Goal: Communication & Community: Answer question/provide support

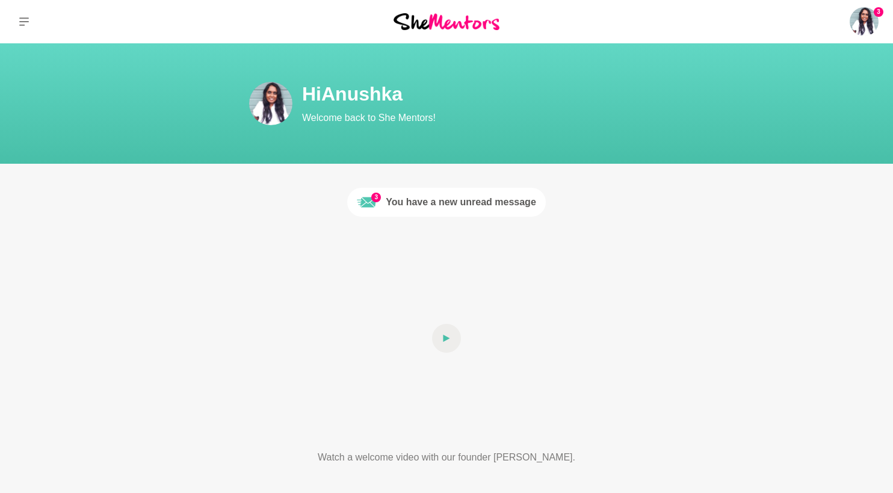
click at [392, 195] on div "You have a new unread message" at bounding box center [461, 202] width 150 height 14
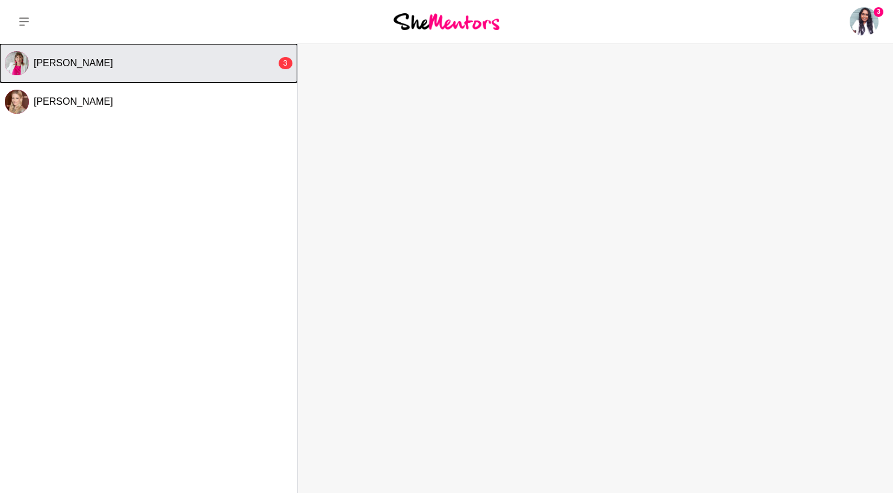
click at [188, 76] on button "[PERSON_NAME] 3" at bounding box center [148, 63] width 297 height 39
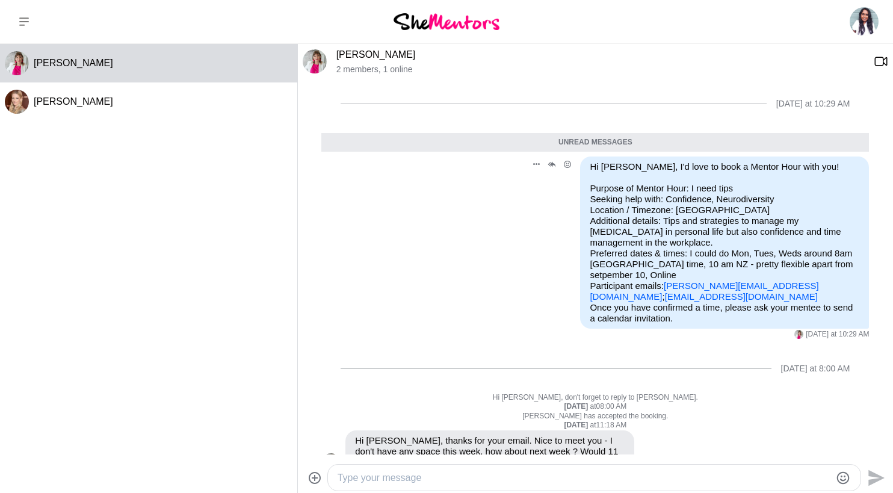
scroll to position [33, 0]
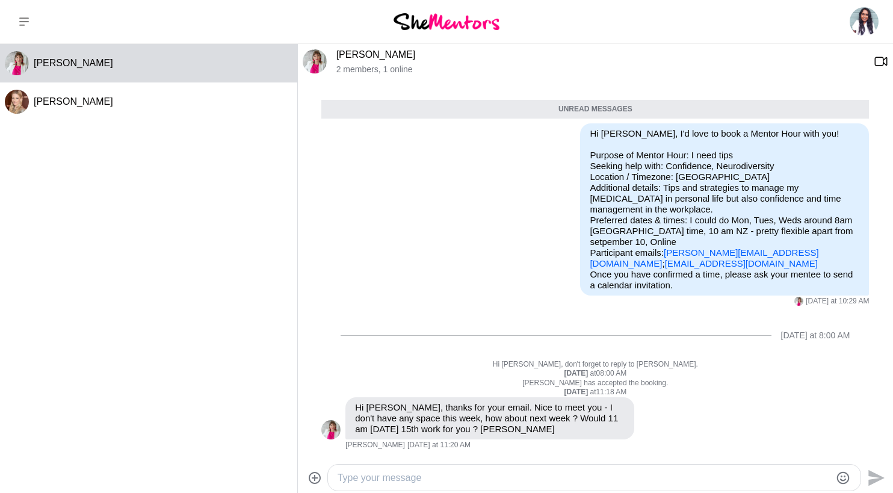
click at [460, 471] on textarea "Type your message" at bounding box center [584, 478] width 493 height 14
type textarea "C"
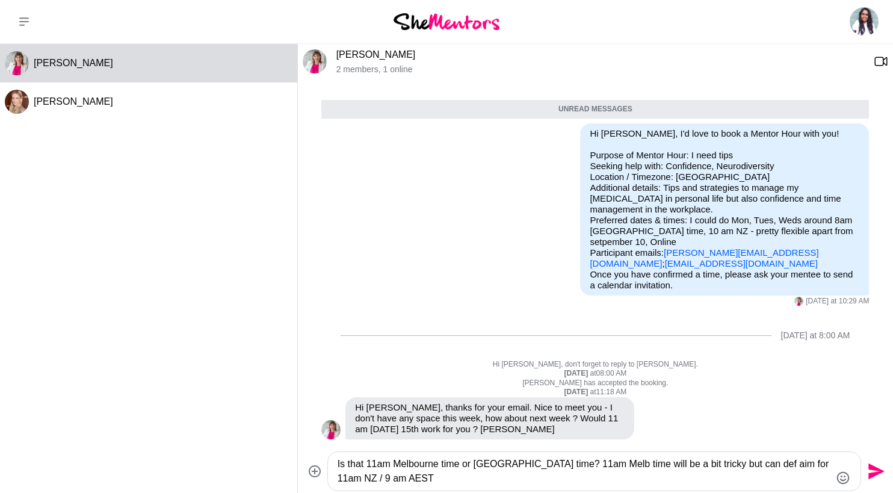
type textarea "Is that 11am Melbourne time or [GEOGRAPHIC_DATA] time? 11am Melb time will be a…"
click at [871, 477] on icon "Send" at bounding box center [876, 471] width 16 height 16
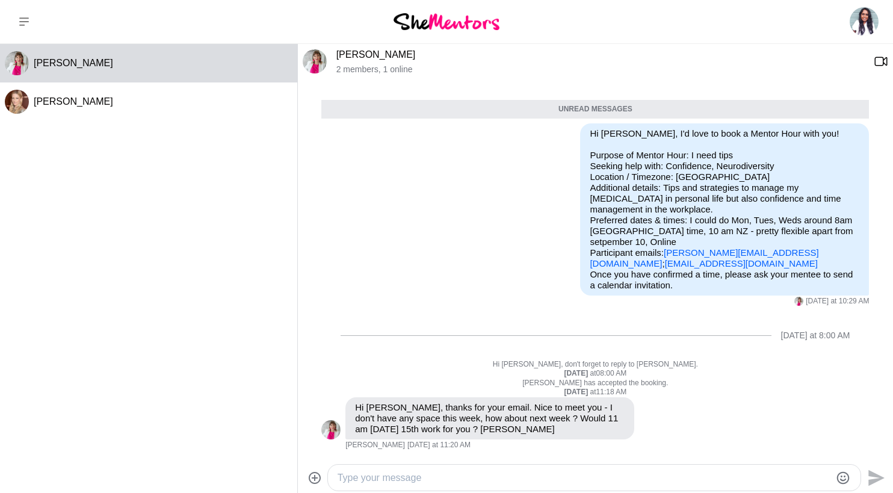
scroll to position [80, 0]
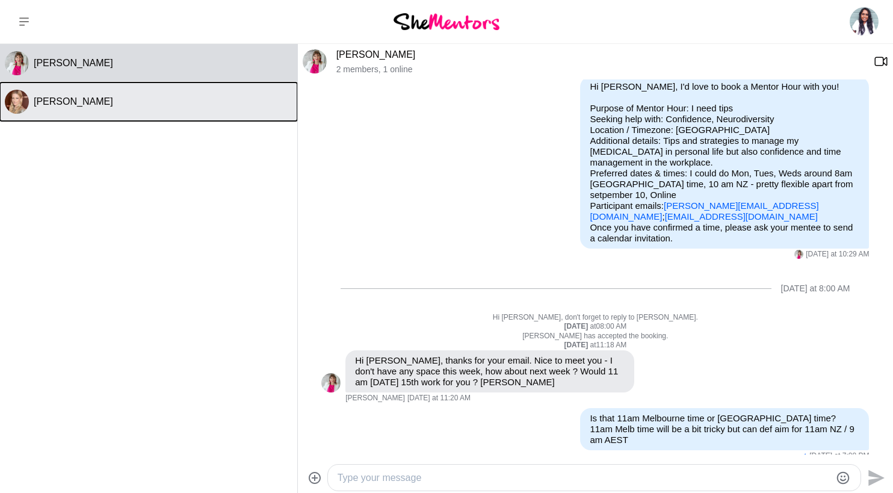
click at [208, 108] on button "[PERSON_NAME]" at bounding box center [148, 101] width 297 height 39
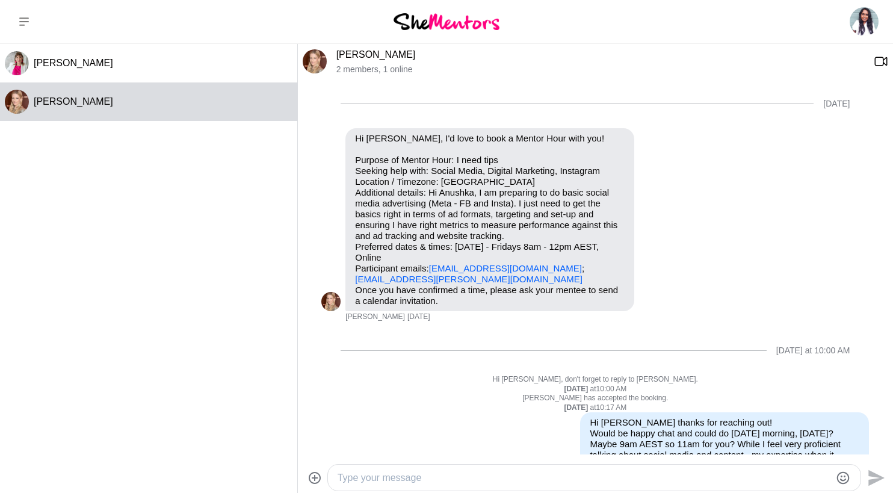
scroll to position [70, 0]
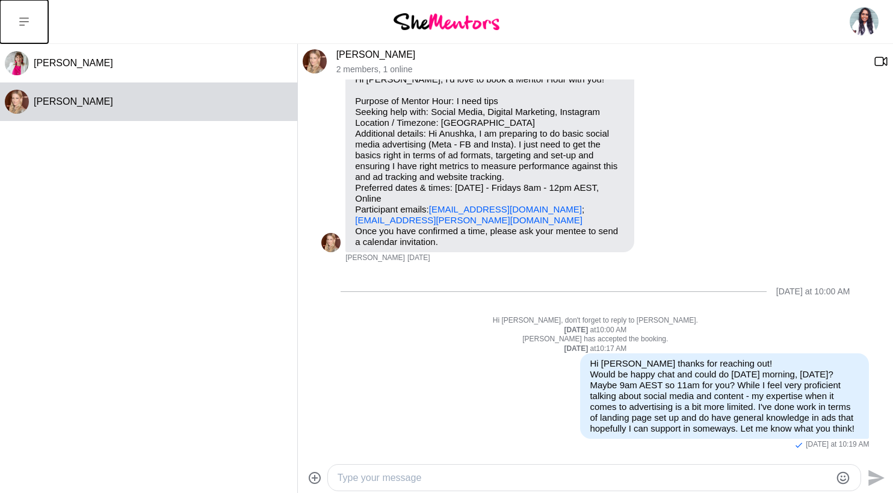
click at [21, 16] on button at bounding box center [24, 21] width 48 height 43
